Goal: Information Seeking & Learning: Learn about a topic

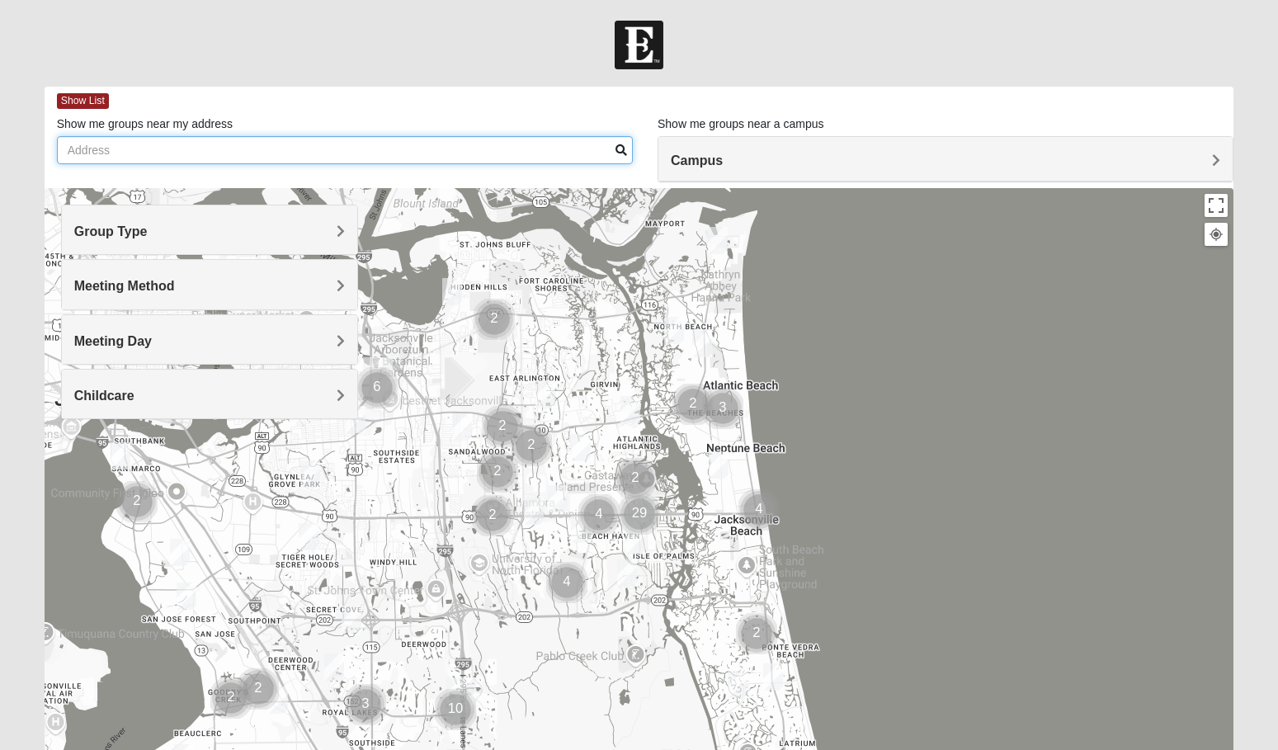
click at [206, 154] on input "Show me groups near my address" at bounding box center [345, 150] width 576 height 28
click at [621, 157] on input "[STREET_ADDRESS]" at bounding box center [345, 150] width 576 height 28
type input "[STREET_ADDRESS]"
click at [621, 146] on span at bounding box center [622, 150] width 12 height 12
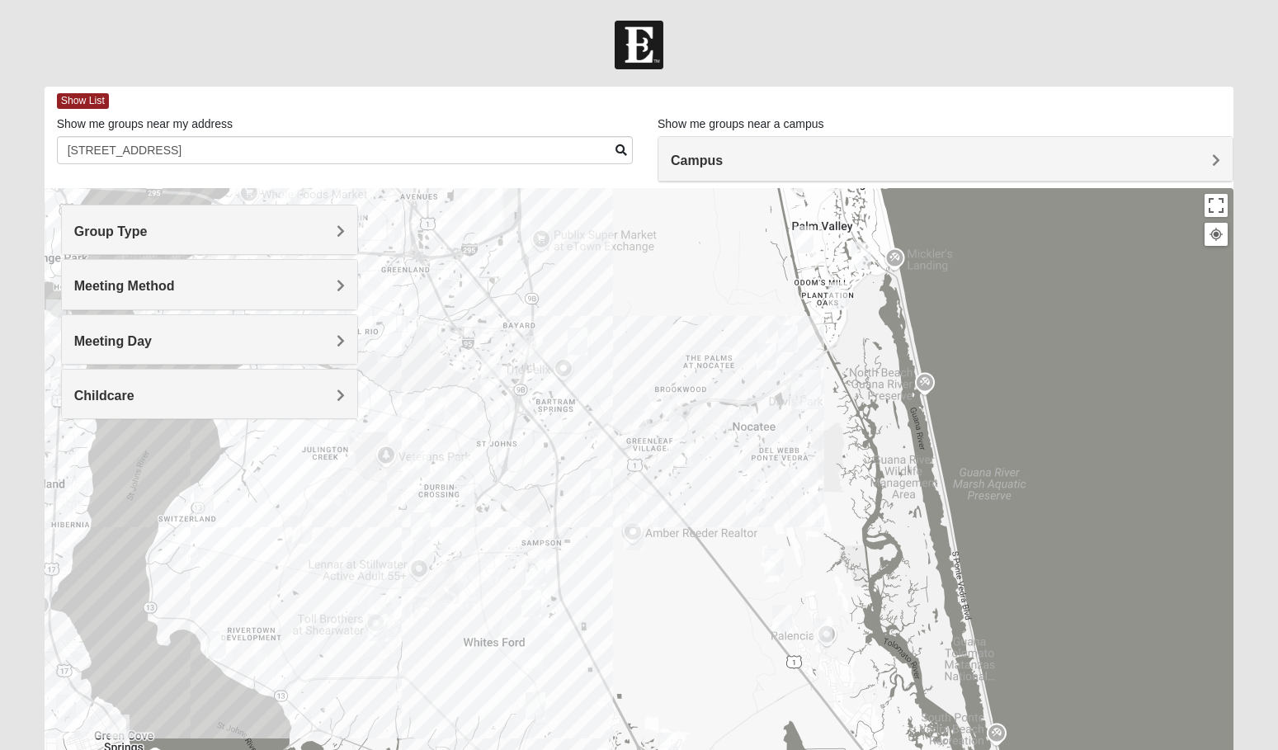
click at [604, 485] on img "Womens Houser 32259" at bounding box center [601, 482] width 20 height 27
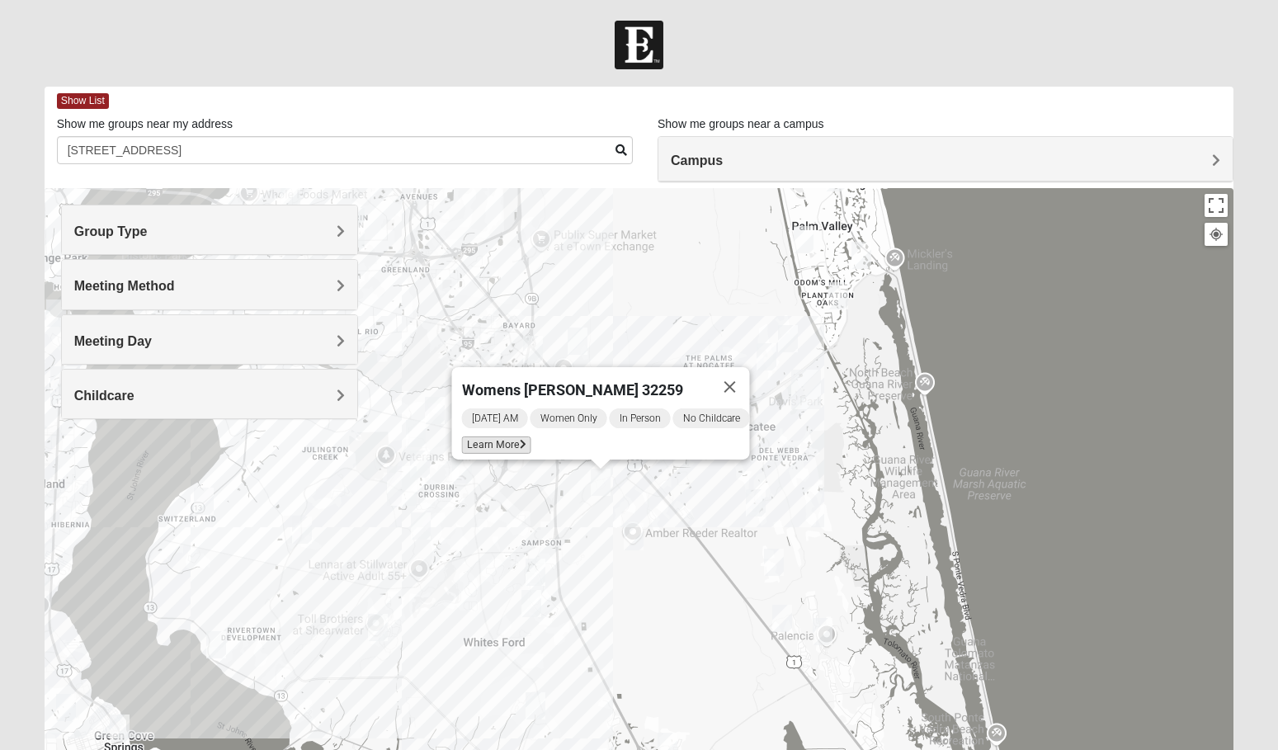
click at [492, 437] on span "Learn More" at bounding box center [496, 445] width 69 height 17
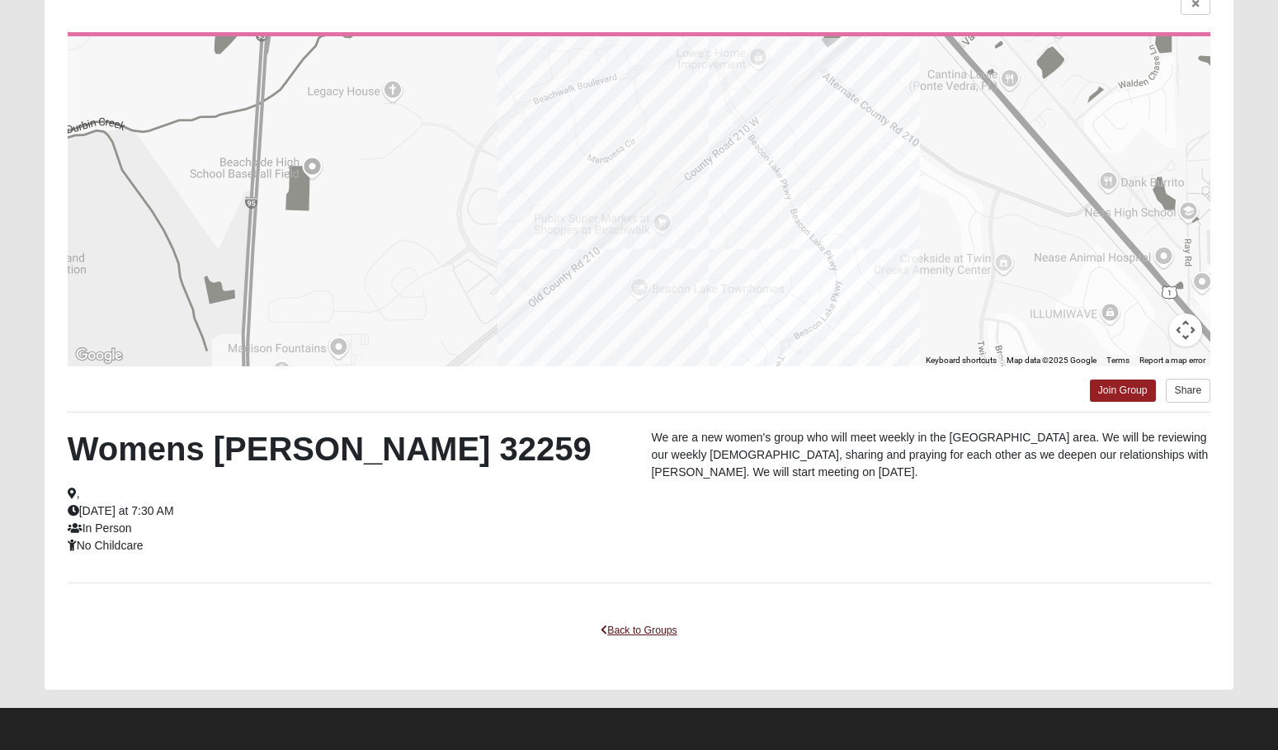
scroll to position [144, 0]
click at [659, 631] on link "Back to Groups" at bounding box center [638, 631] width 97 height 26
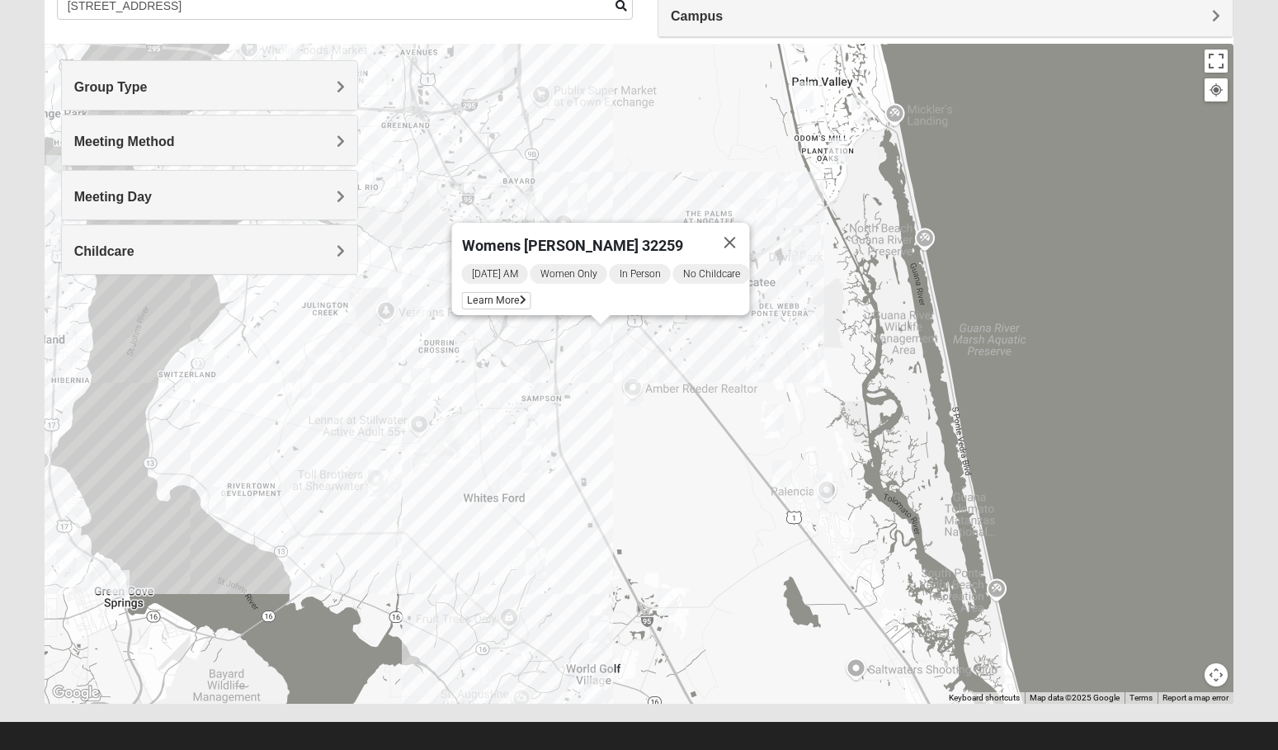
click at [754, 357] on img "Womens Buckland/McGowan 32081" at bounding box center [756, 358] width 20 height 27
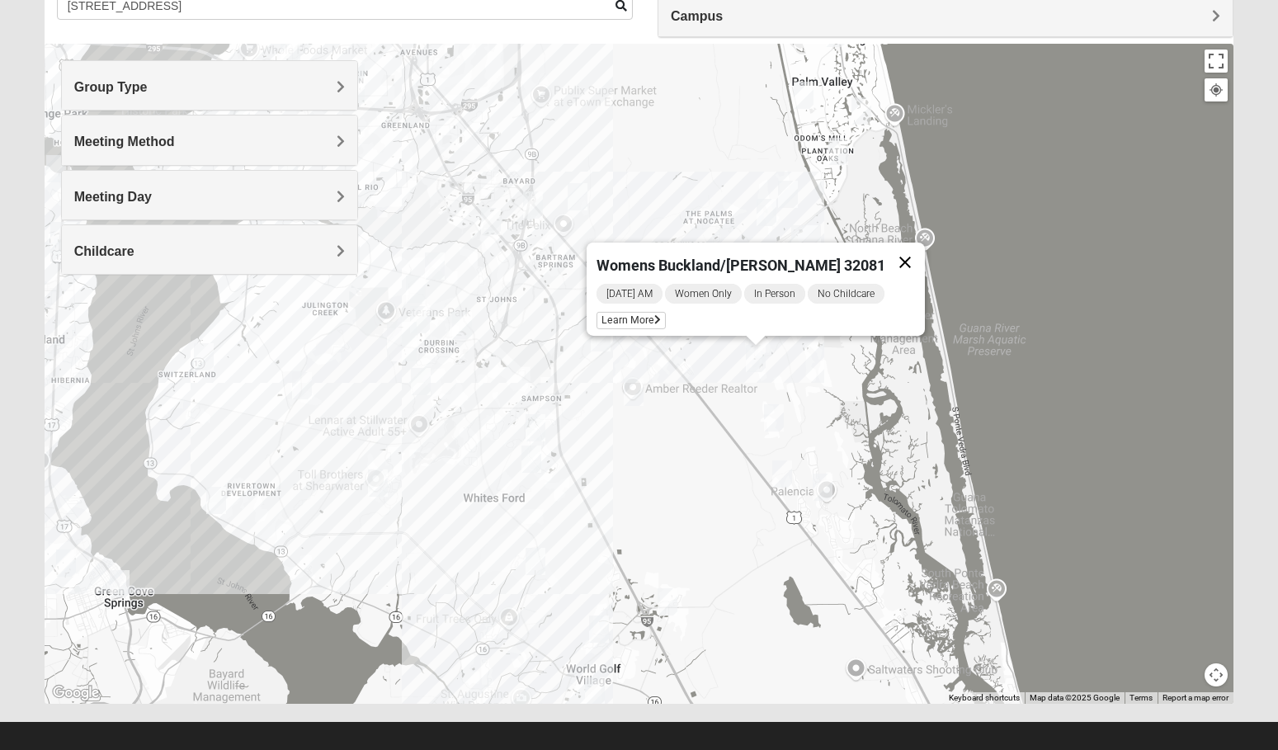
click at [894, 252] on button "Close" at bounding box center [906, 263] width 40 height 40
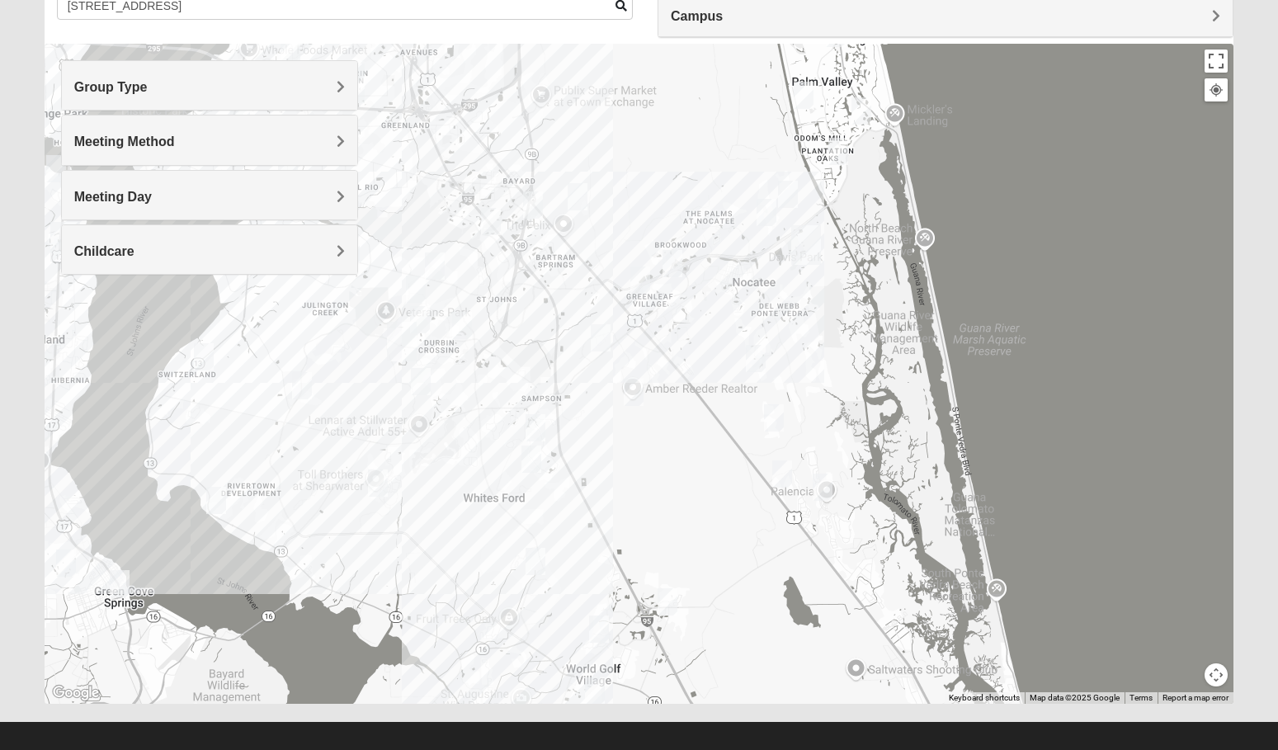
click at [756, 356] on img "Womens Buckland/McGowan 32081" at bounding box center [756, 358] width 20 height 27
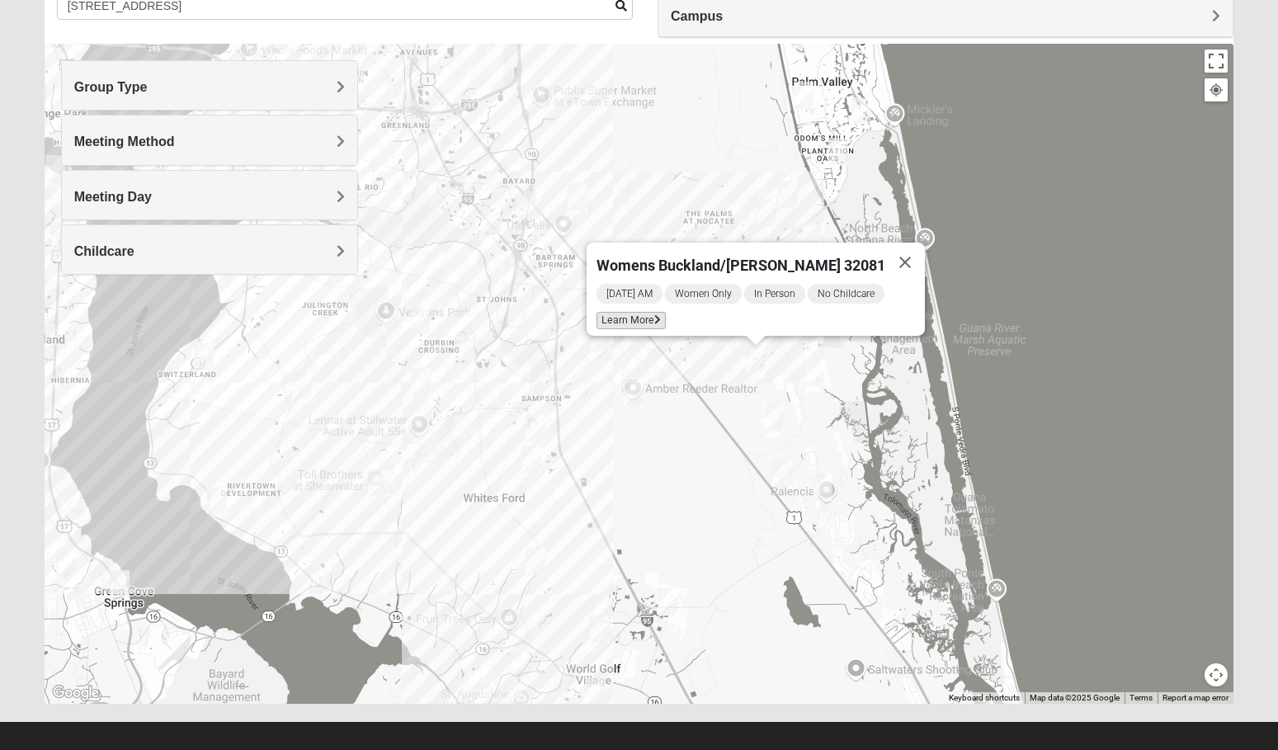
click at [654, 312] on span "Learn More" at bounding box center [631, 320] width 69 height 17
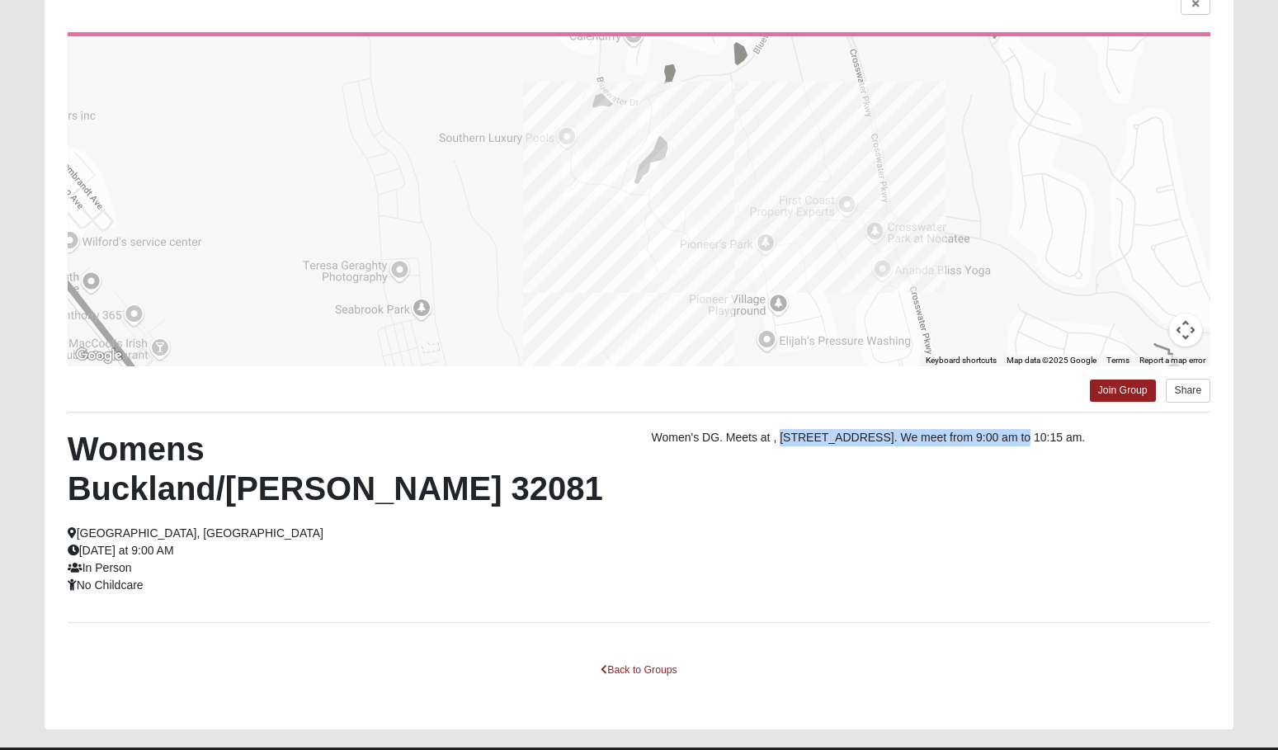
drag, startPoint x: 781, startPoint y: 437, endPoint x: 1004, endPoint y: 440, distance: 222.9
click at [1004, 440] on p "Women's DG. Meets at , [STREET_ADDRESS]. We meet from 9:00 am to 10:15 am." at bounding box center [931, 437] width 560 height 17
copy p "[STREET_ADDRESS]"
click at [501, 520] on div "Womens Buckland/[PERSON_NAME] 32081 [GEOGRAPHIC_DATA], [GEOGRAPHIC_DATA] [DATE]…" at bounding box center [347, 511] width 584 height 165
drag, startPoint x: 780, startPoint y: 437, endPoint x: 1004, endPoint y: 437, distance: 224.5
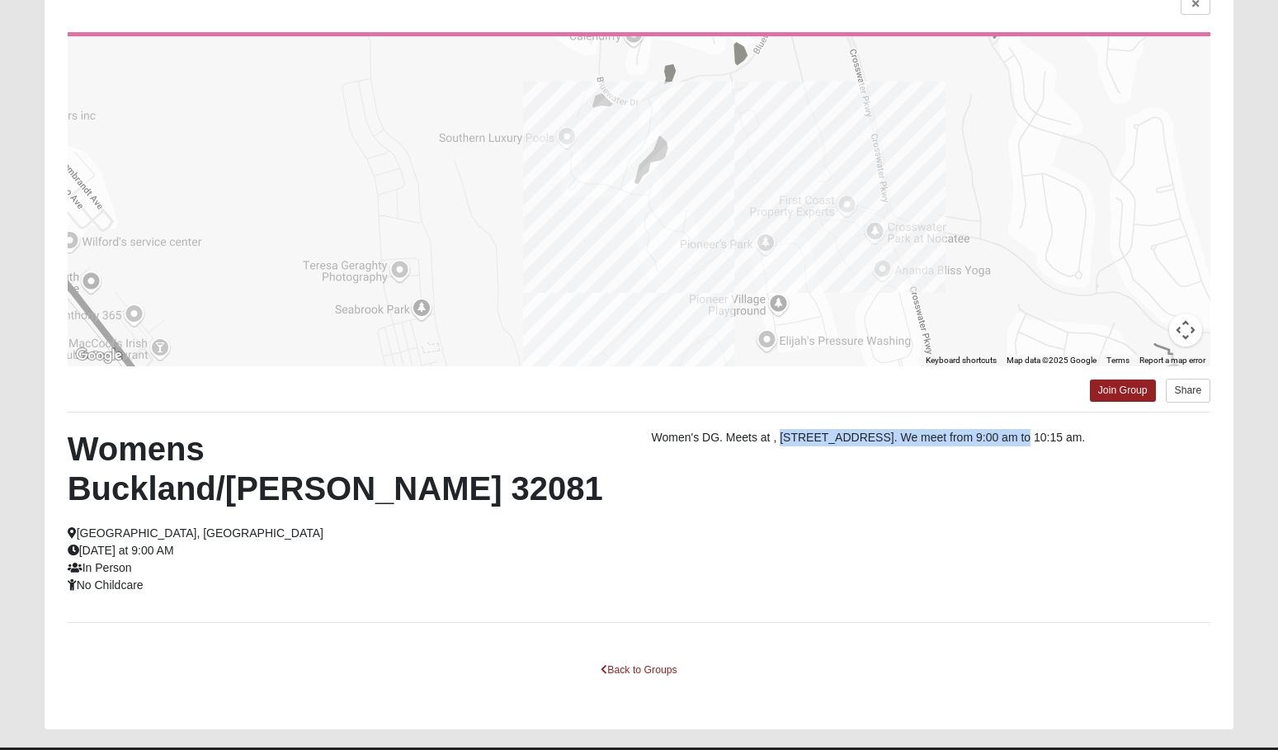
click at [1004, 437] on p "Women's DG. Meets at , [STREET_ADDRESS]. We meet from 9:00 am to 10:15 am." at bounding box center [931, 437] width 560 height 17
copy p "[STREET_ADDRESS]"
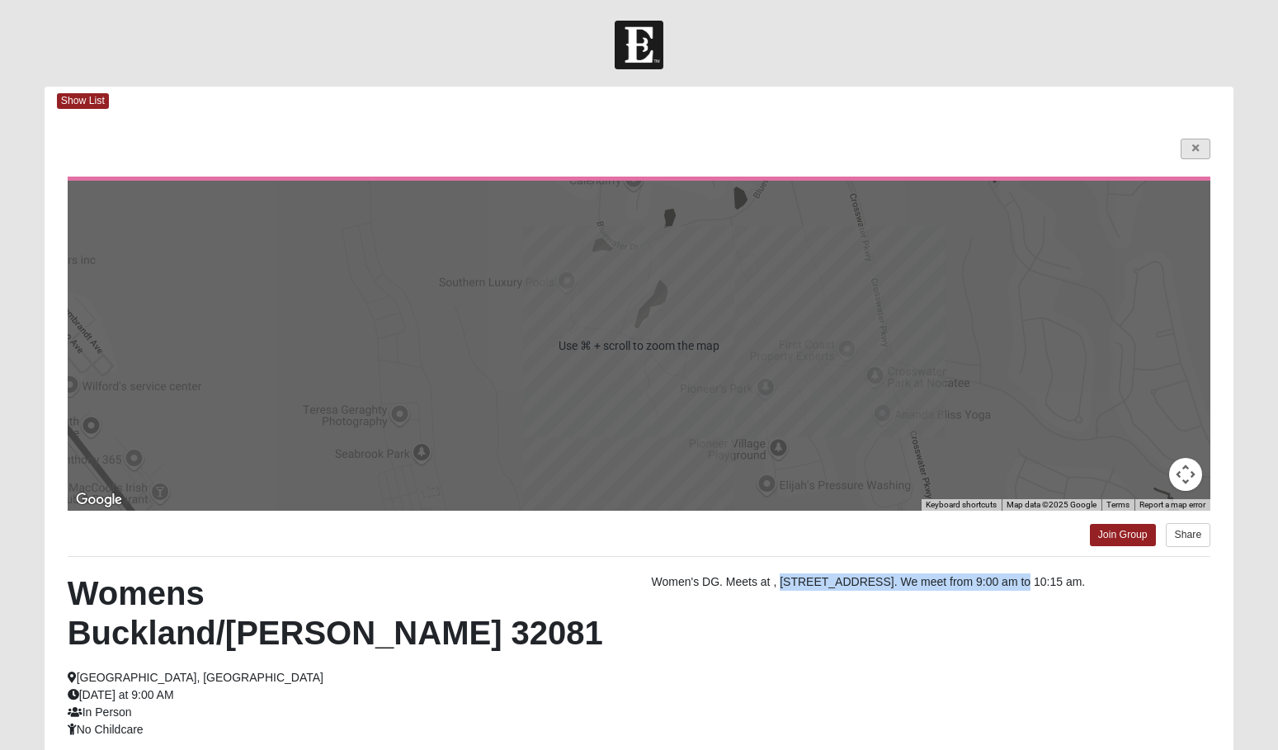
scroll to position [0, 0]
click at [1186, 150] on link at bounding box center [1196, 149] width 30 height 21
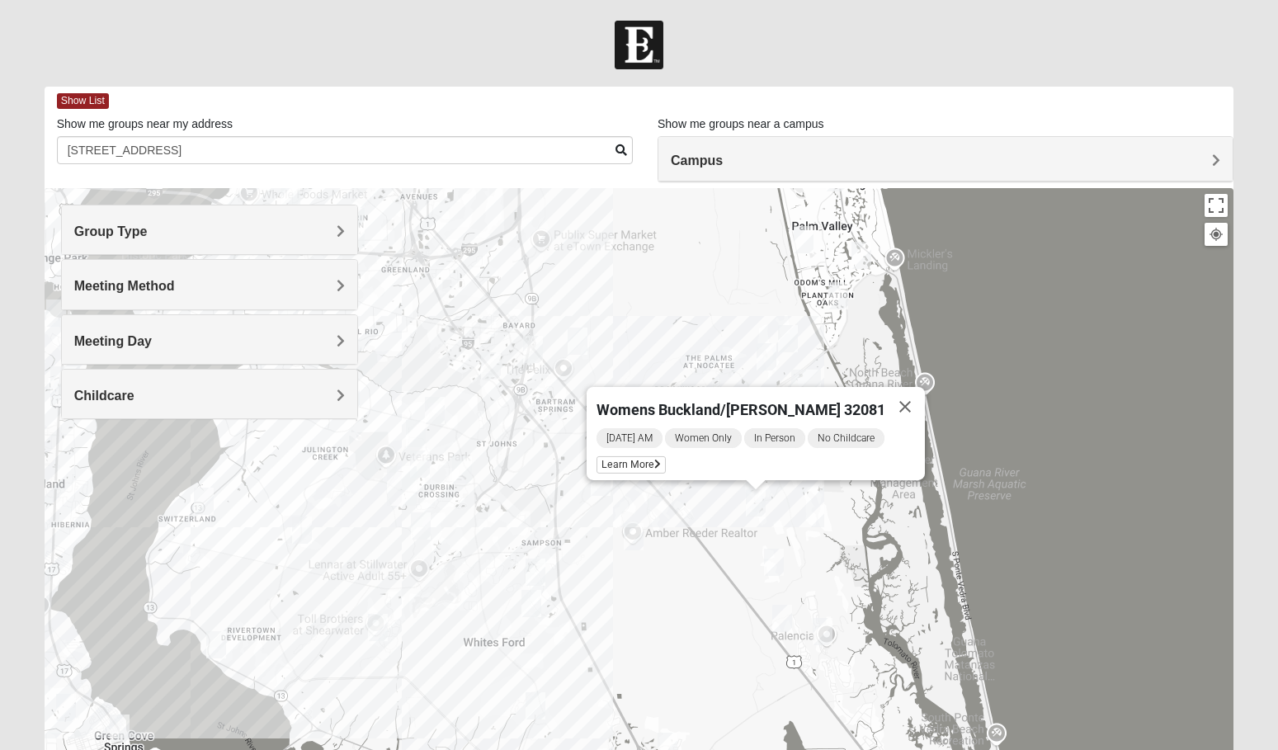
click at [601, 495] on img "Womens Houser 32259" at bounding box center [601, 482] width 20 height 27
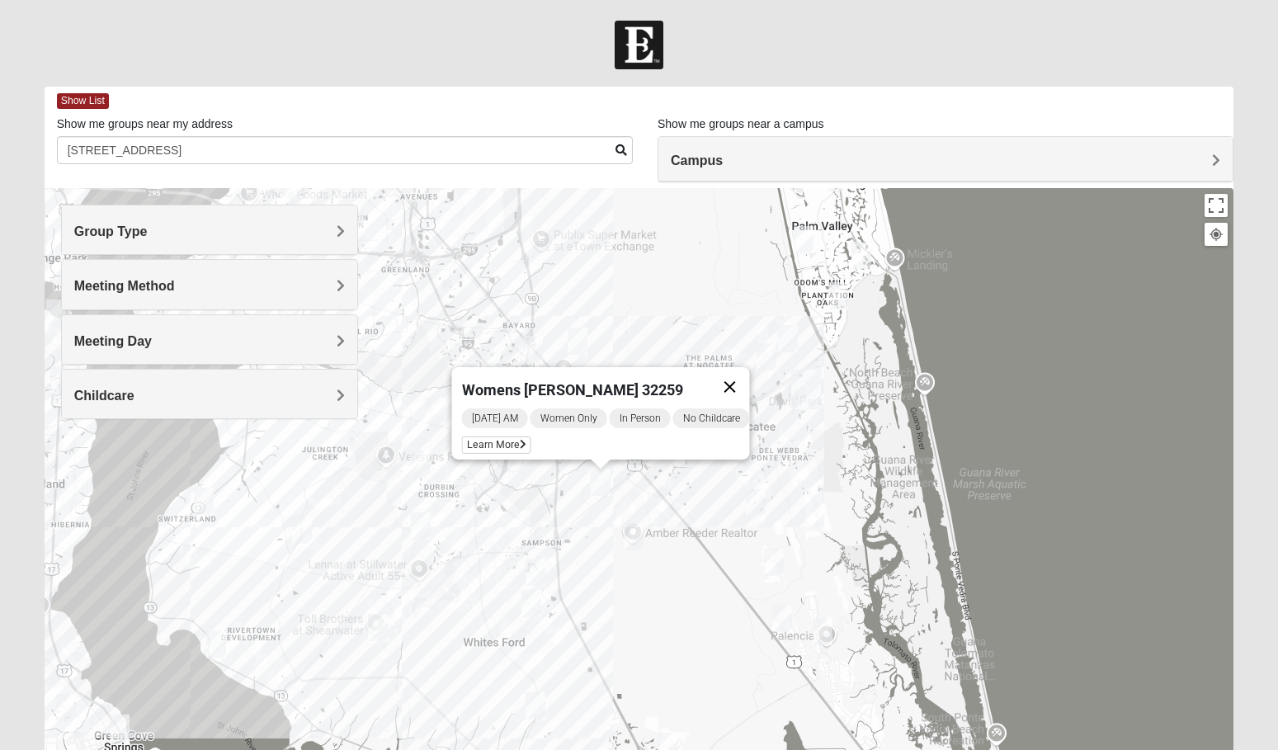
click at [747, 374] on button "Close" at bounding box center [731, 387] width 40 height 40
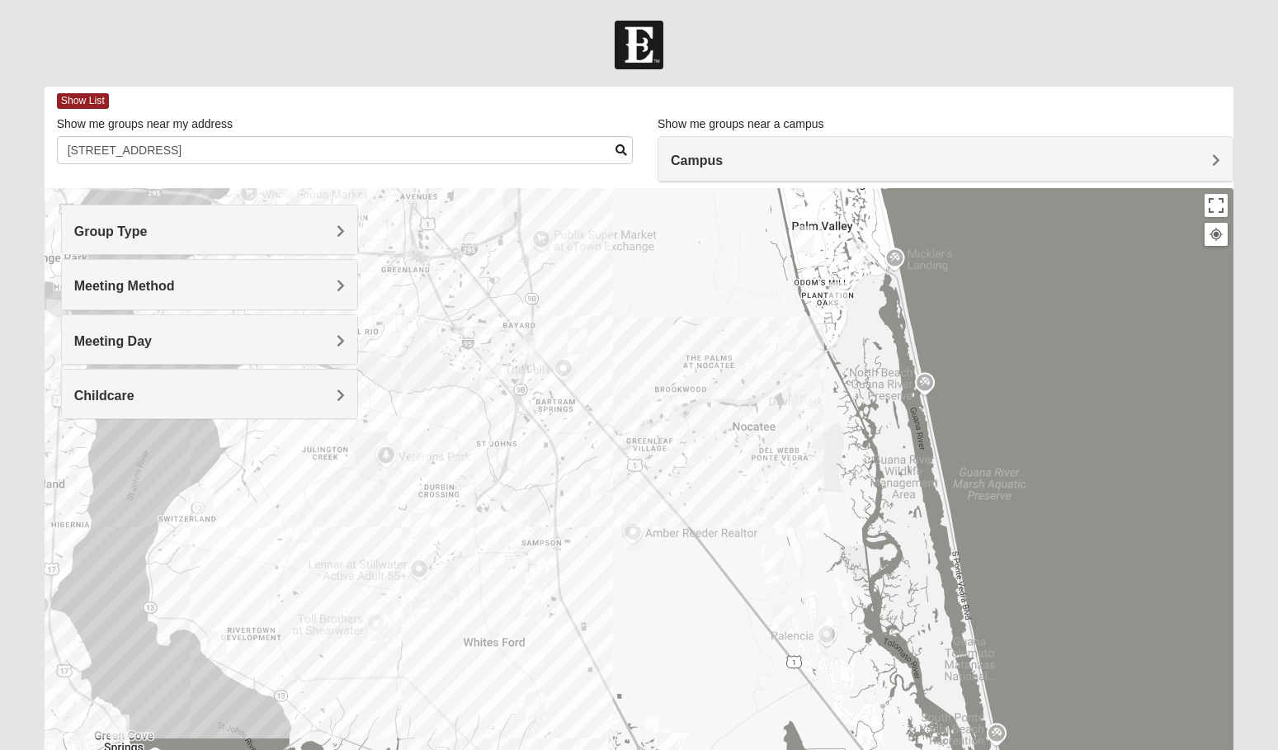
click at [644, 421] on img "Mixed Buckley 32081" at bounding box center [641, 424] width 20 height 27
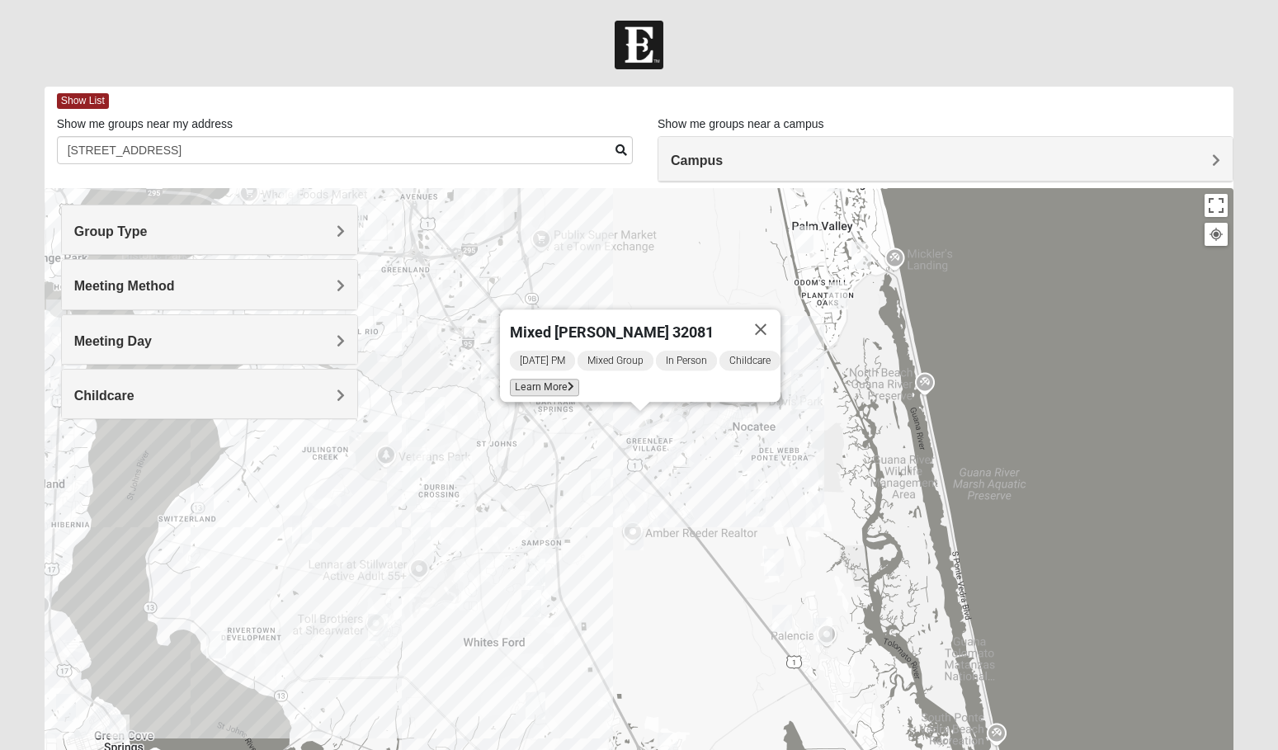
click at [555, 379] on span "Learn More" at bounding box center [544, 387] width 69 height 17
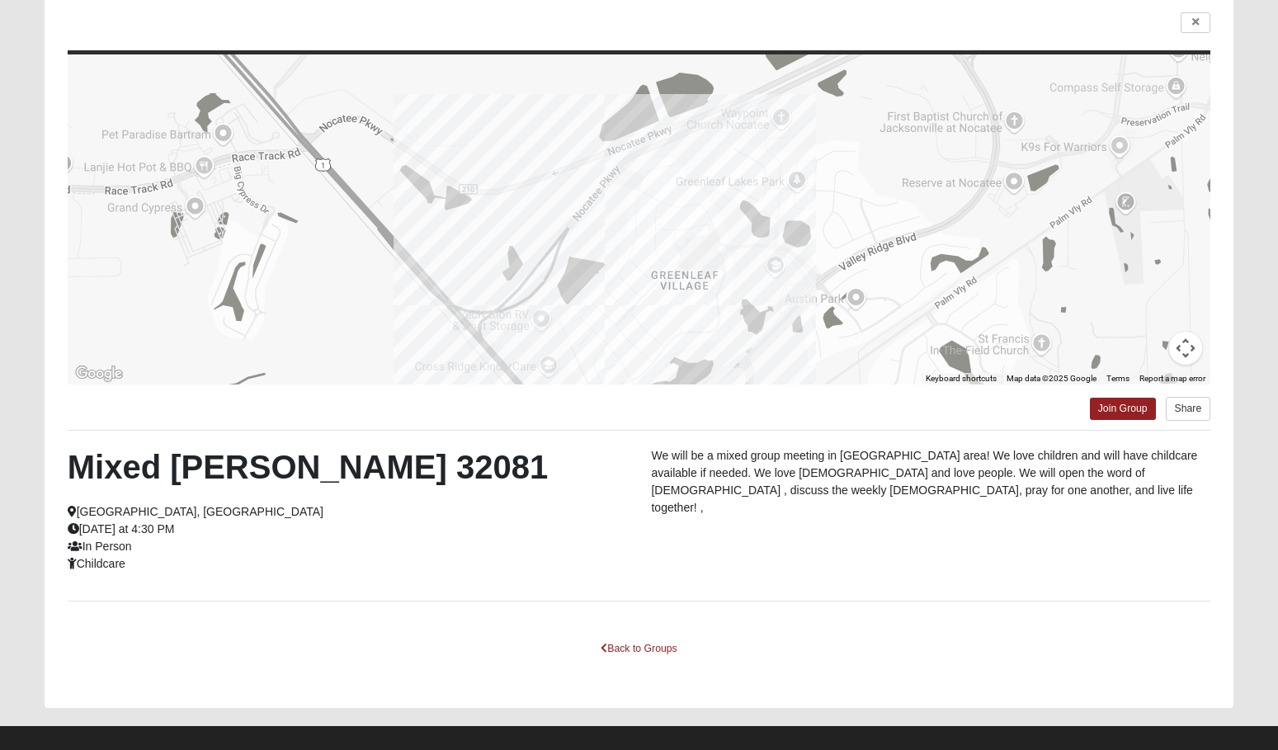
scroll to position [135, 0]
